Goal: Transaction & Acquisition: Purchase product/service

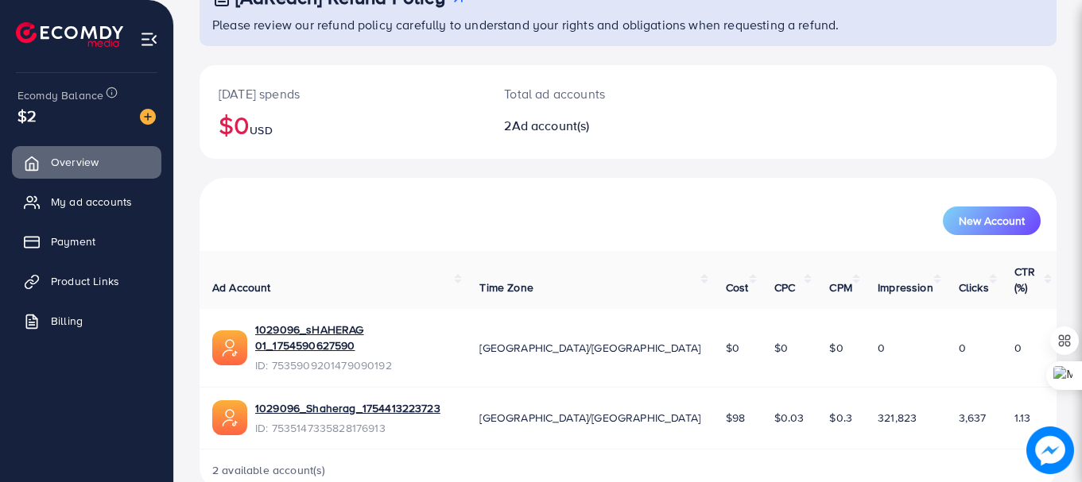
scroll to position [127, 0]
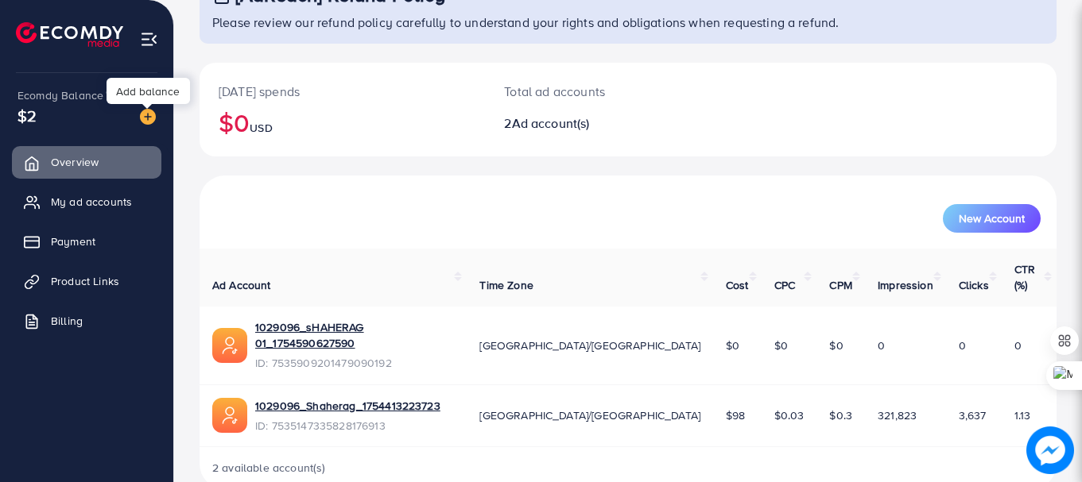
click at [149, 114] on img at bounding box center [148, 117] width 16 height 16
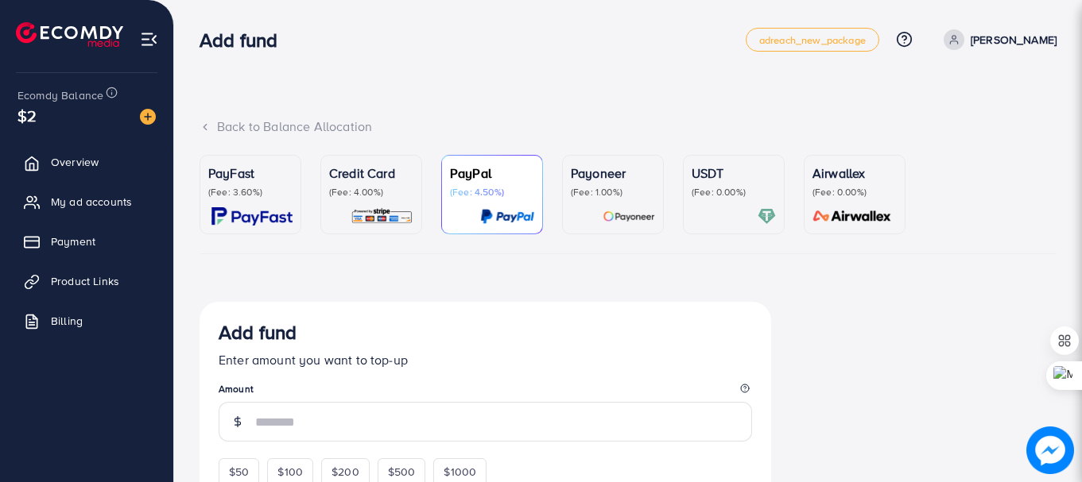
click at [714, 195] on p "(Fee: 0.00%)" at bounding box center [734, 192] width 84 height 13
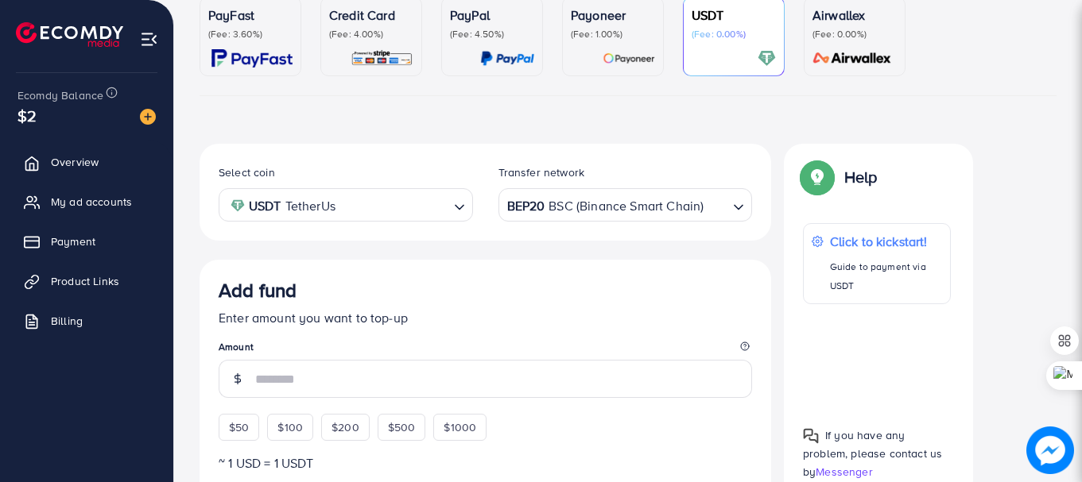
scroll to position [159, 0]
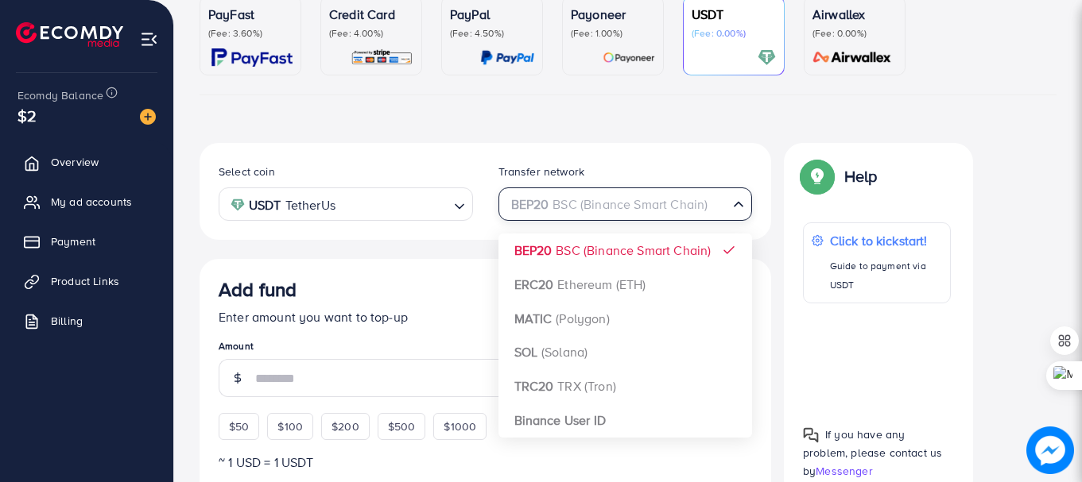
click at [739, 207] on polyline "Search for option" at bounding box center [738, 205] width 8 height 4
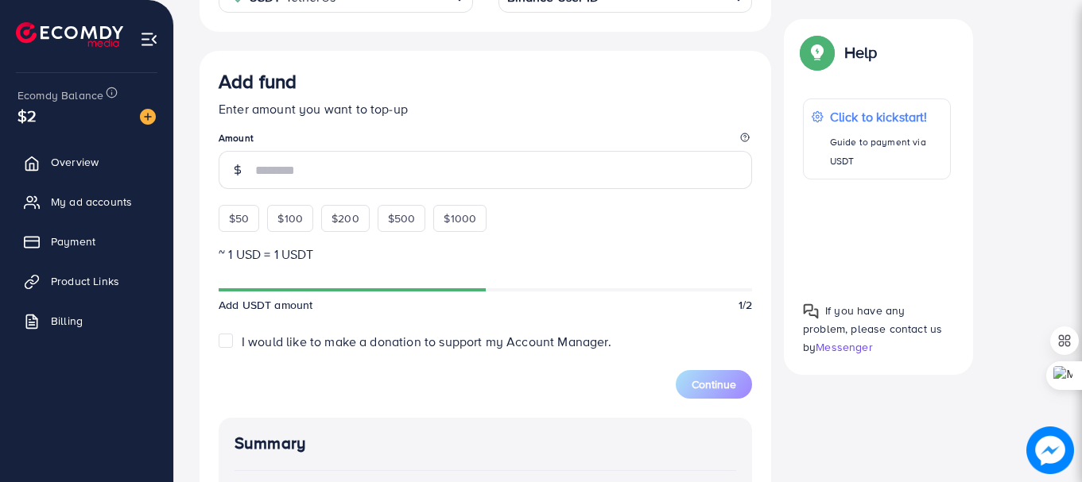
scroll to position [371, 0]
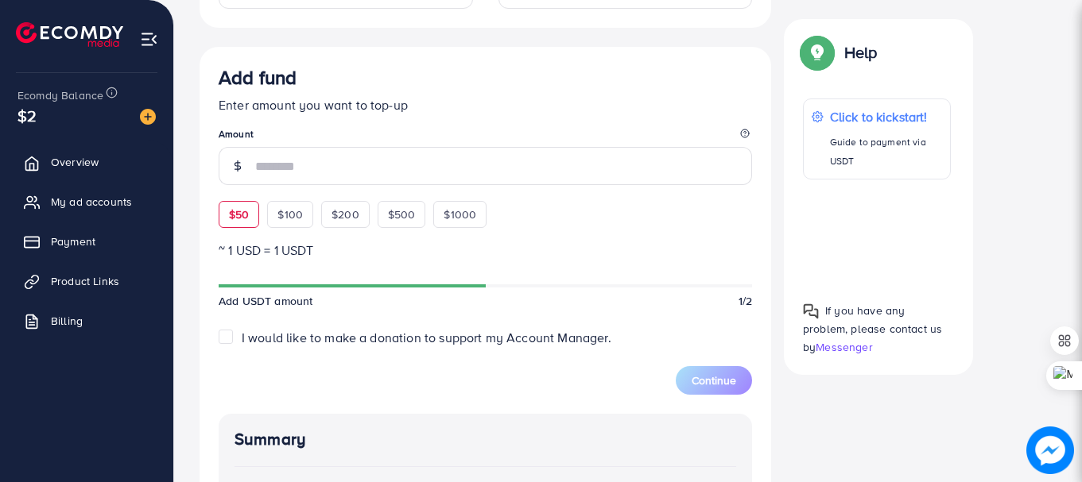
click at [243, 214] on span "$50" at bounding box center [239, 215] width 20 height 16
type input "**"
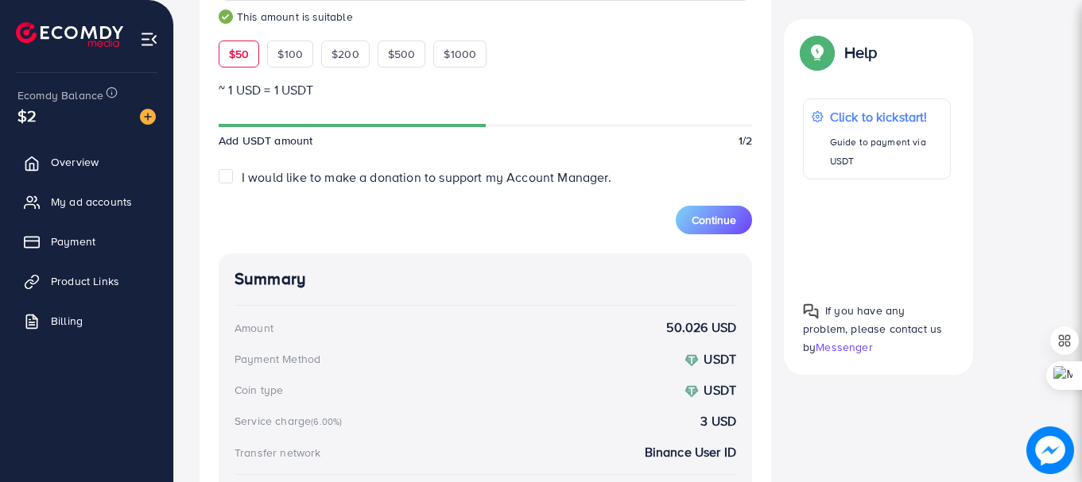
scroll to position [534, 0]
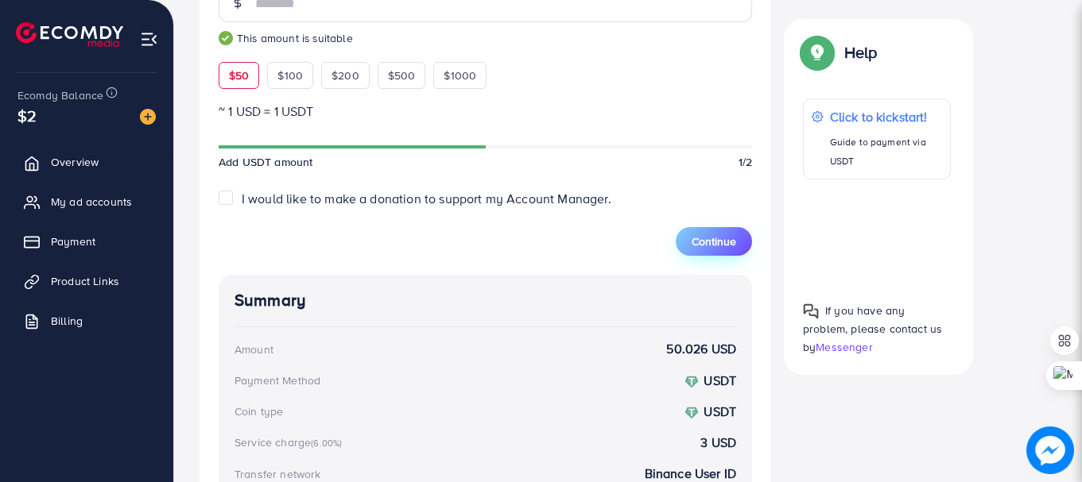
click at [699, 238] on span "Continue" at bounding box center [714, 242] width 45 height 16
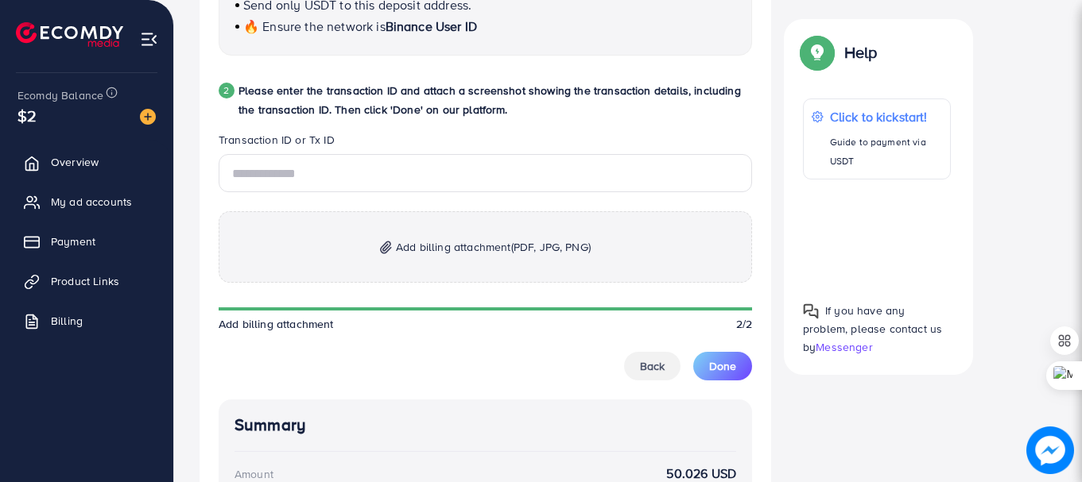
scroll to position [773, 0]
drag, startPoint x: 447, startPoint y: 247, endPoint x: 321, endPoint y: 188, distance: 138.7
click at [427, 234] on p "Add billing attachment (PDF, JPG, PNG)" at bounding box center [485, 248] width 533 height 72
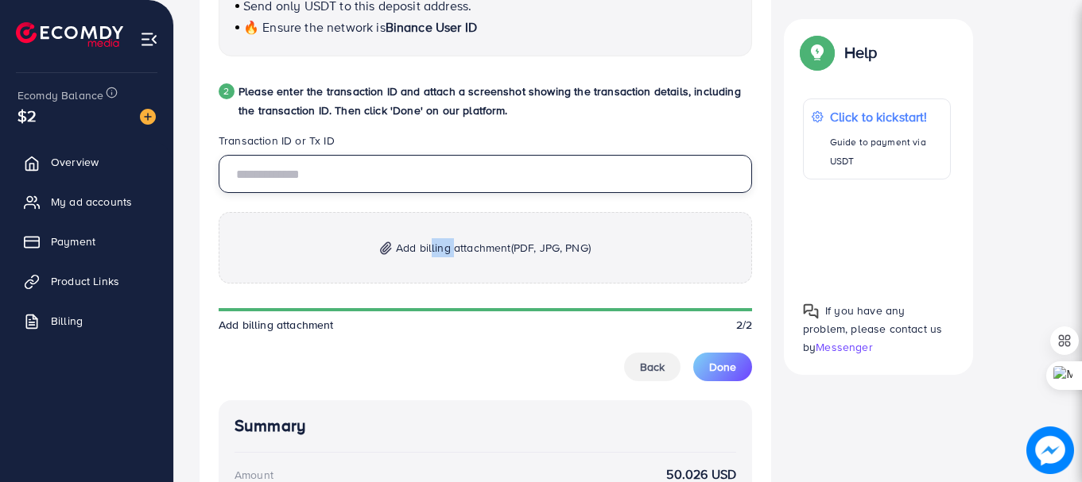
click at [283, 172] on input "text" at bounding box center [485, 174] width 533 height 38
type input "**********"
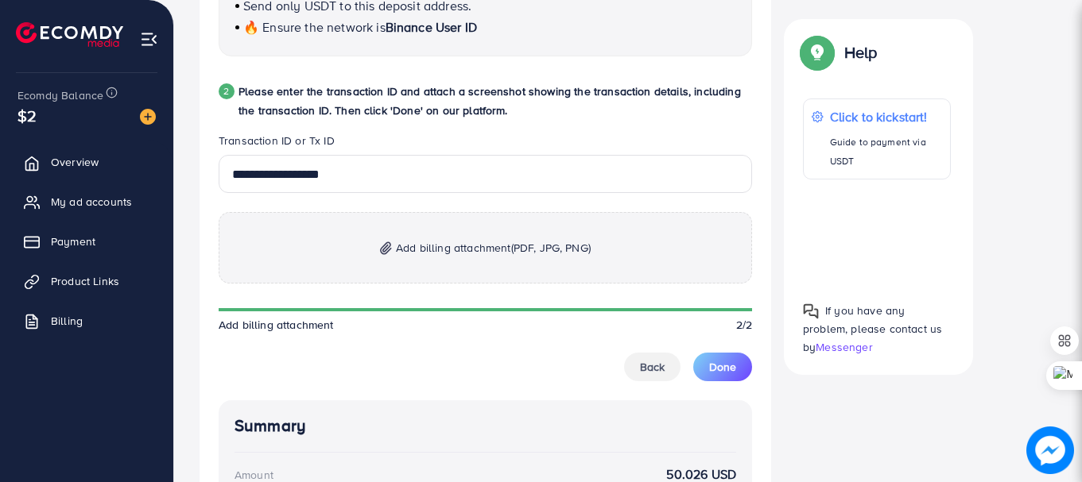
click at [440, 246] on span "Add billing attachment (PDF, JPG, PNG)" at bounding box center [493, 247] width 195 height 19
click at [419, 244] on span "Add billing attachment (PDF, JPG, PNG)" at bounding box center [493, 247] width 195 height 19
click at [467, 246] on span "Add billing attachment (PDF, JPG, PNG)" at bounding box center [493, 247] width 195 height 19
click at [447, 240] on span "Add billing attachment (PDF, JPG, PNG)" at bounding box center [493, 247] width 195 height 19
click at [428, 249] on span "Add billing attachment (PDF, JPG, PNG)" at bounding box center [493, 247] width 195 height 19
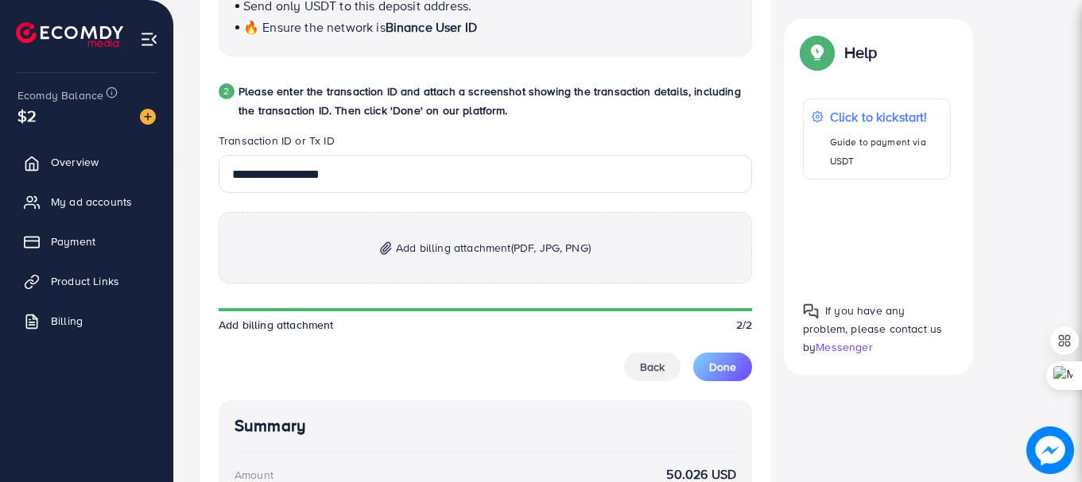
click at [413, 242] on span "Add billing attachment (PDF, JPG, PNG)" at bounding box center [493, 247] width 195 height 19
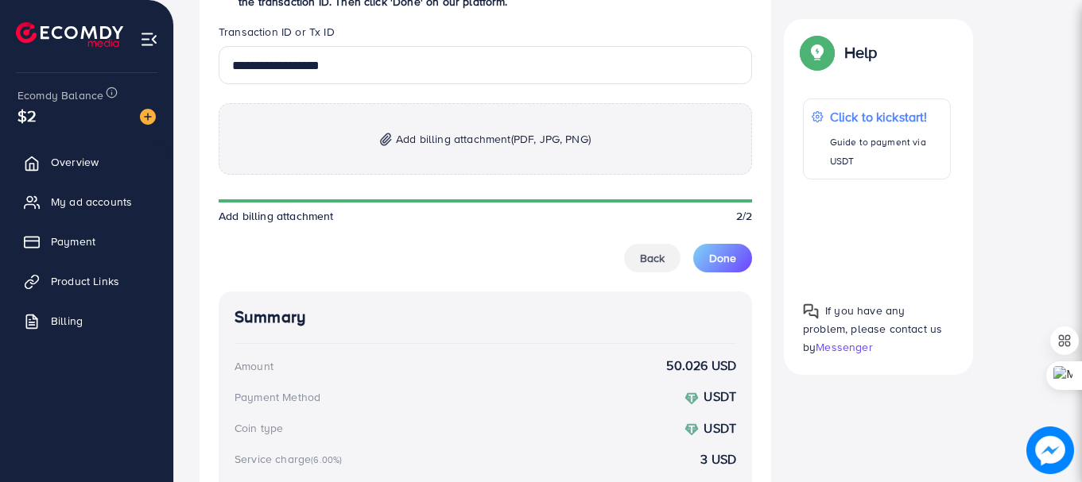
scroll to position [910, 0]
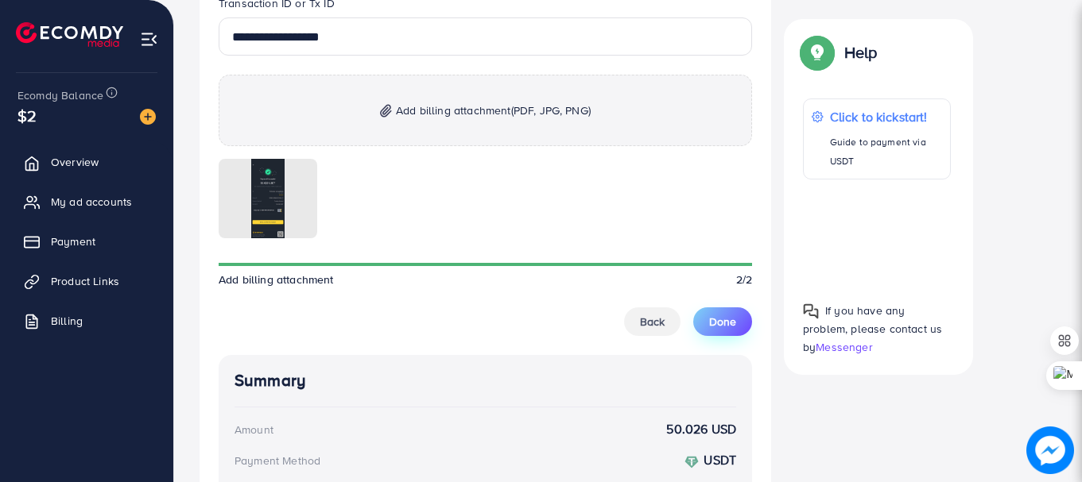
click at [715, 320] on span "Done" at bounding box center [722, 322] width 27 height 16
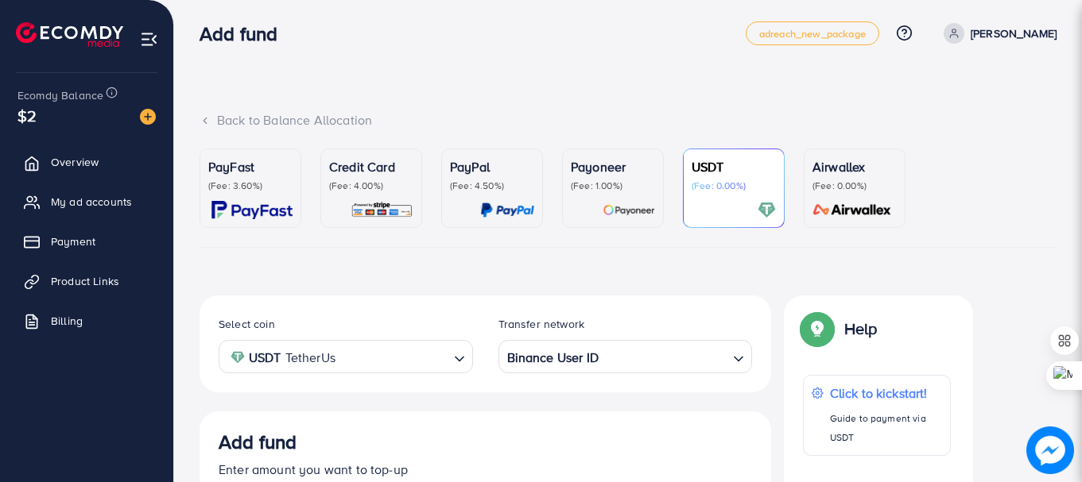
scroll to position [0, 0]
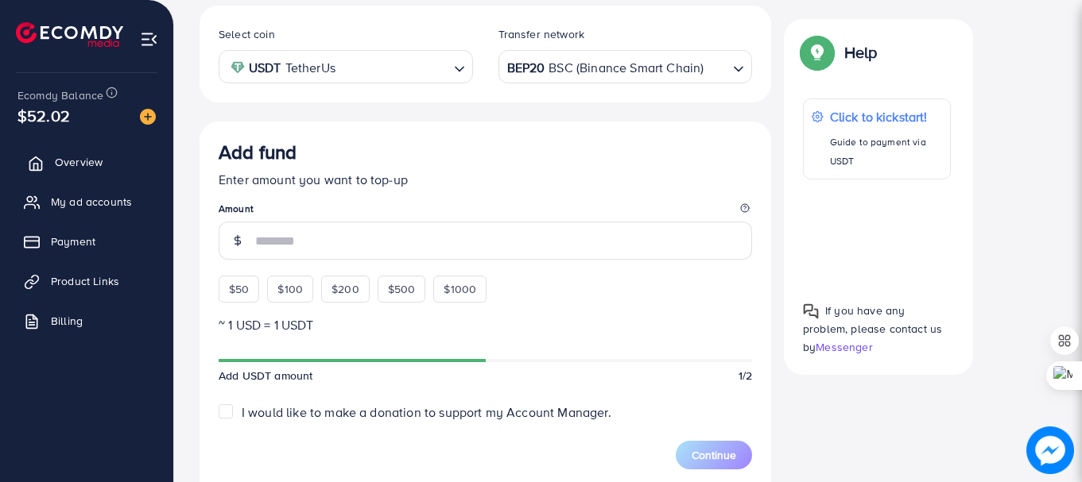
scroll to position [296, 0]
click at [52, 166] on link "Overview" at bounding box center [86, 162] width 149 height 32
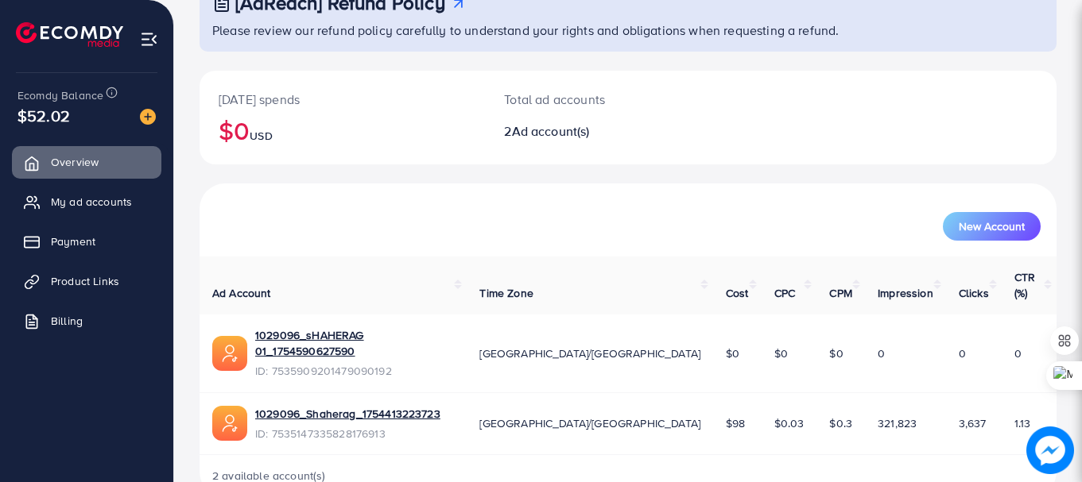
scroll to position [127, 0]
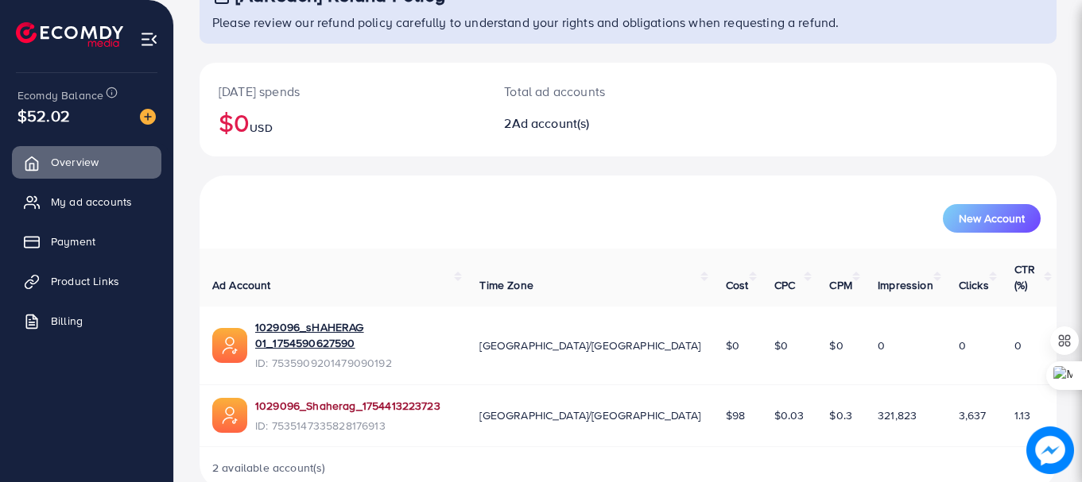
click at [304, 398] on link "1029096_Shaherag_1754413223723" at bounding box center [347, 406] width 185 height 16
click at [347, 398] on link "1029096_Shaherag_1754413223723" at bounding box center [347, 406] width 185 height 16
